Goal: Communication & Community: Answer question/provide support

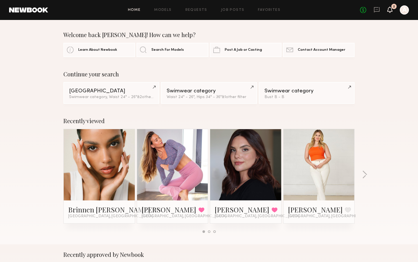
click at [391, 12] on icon at bounding box center [390, 10] width 5 height 6
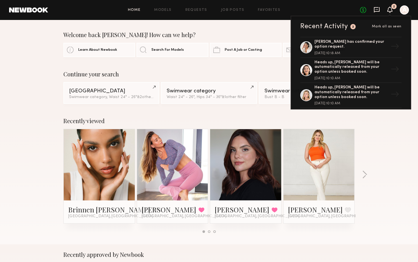
click at [378, 9] on icon at bounding box center [377, 9] width 2 height 1
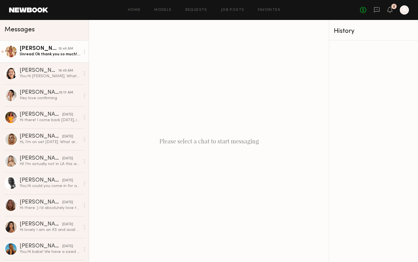
click at [63, 55] on div "Unread: Ok thank you so much! I will see you then🙏" at bounding box center [50, 54] width 61 height 5
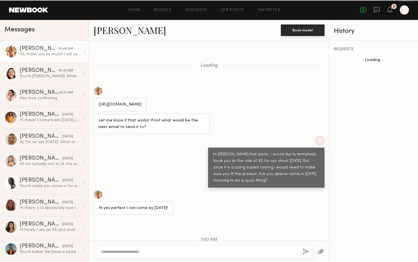
scroll to position [234, 0]
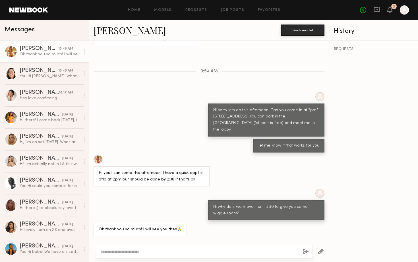
click at [152, 250] on textarea at bounding box center [199, 251] width 197 height 6
type textarea "*"
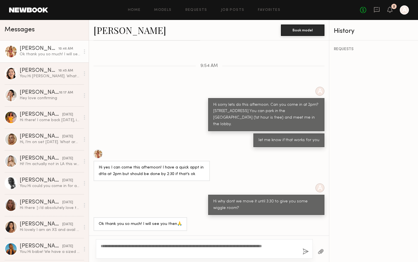
type textarea "**********"
click at [306, 254] on button "button" at bounding box center [306, 251] width 6 height 7
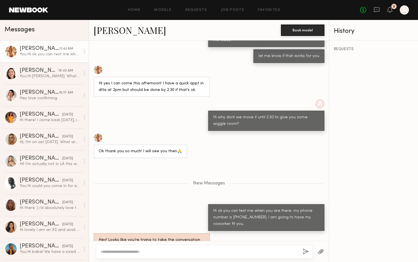
scroll to position [353, 0]
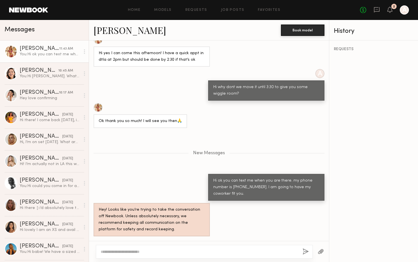
click at [232, 219] on div "Hey! Looks like you’re trying to take the conversation off Newbook. Unless abso…" at bounding box center [209, 219] width 240 height 33
